Goal: Task Accomplishment & Management: Manage account settings

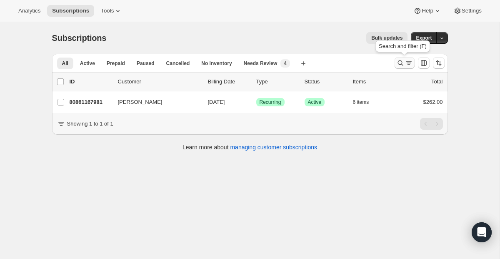
click at [399, 66] on icon "Search and filter results" at bounding box center [400, 63] width 8 height 8
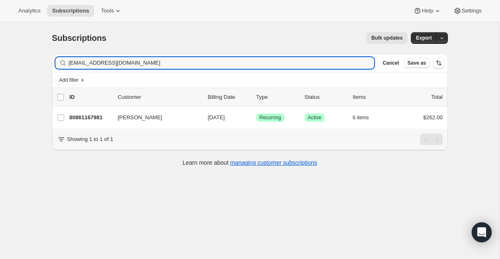
drag, startPoint x: 285, startPoint y: 65, endPoint x: 66, endPoint y: 30, distance: 222.3
click at [67, 30] on div "Subscriptions. This page is ready Subscriptions Bulk updates More actions Bulk …" at bounding box center [250, 98] width 416 height 153
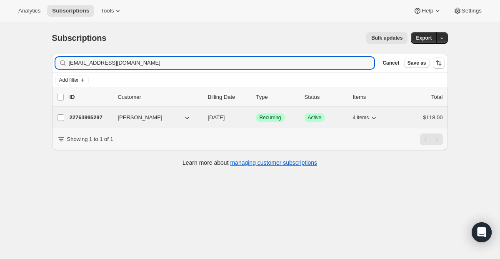
type input "[EMAIL_ADDRESS][DOMAIN_NAME]"
click at [264, 118] on span "Recurring" at bounding box center [270, 117] width 22 height 7
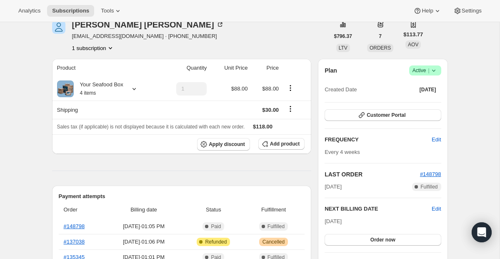
scroll to position [64, 0]
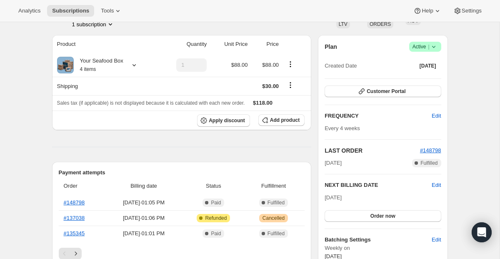
click at [424, 45] on span "Active |" at bounding box center [424, 46] width 25 height 8
click at [414, 57] on button "Pause subscription" at bounding box center [422, 62] width 52 height 13
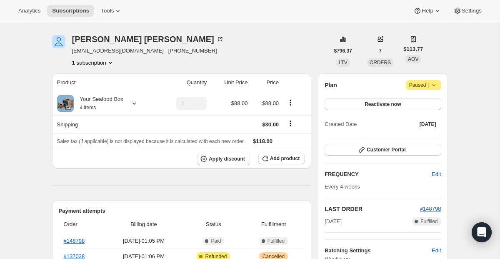
scroll to position [0, 0]
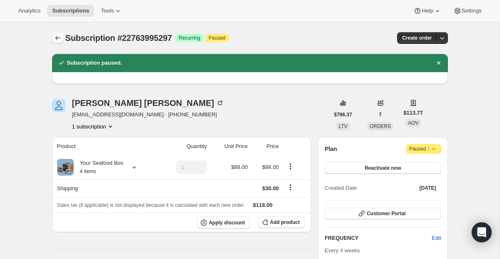
click at [60, 35] on icon "Subscriptions" at bounding box center [58, 38] width 8 height 8
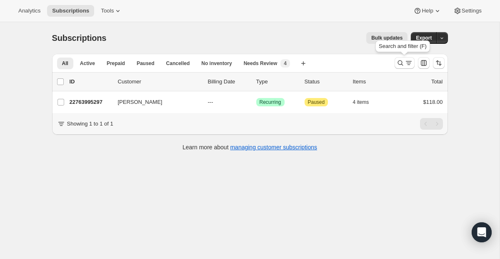
click at [404, 55] on div "Search and filter (F)" at bounding box center [403, 48] width 58 height 18
click at [404, 61] on icon "Search and filter results" at bounding box center [400, 63] width 8 height 8
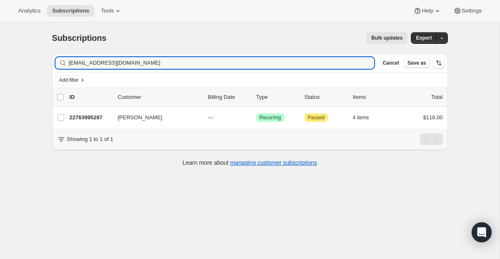
drag, startPoint x: 189, startPoint y: 66, endPoint x: -62, endPoint y: 15, distance: 256.3
click at [0, 15] on html "Analytics Subscriptions Tools Help Settings Skip to content Subscriptions. This…" at bounding box center [250, 129] width 500 height 259
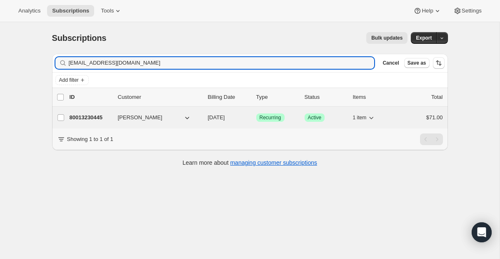
type input "[EMAIL_ADDRESS][DOMAIN_NAME]"
click at [270, 115] on span "Recurring" at bounding box center [270, 117] width 22 height 7
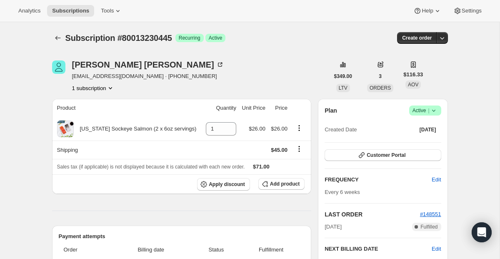
click at [424, 105] on span "Success Active |" at bounding box center [425, 110] width 32 height 10
click at [411, 126] on span "Pause subscription" at bounding box center [421, 127] width 46 height 6
